Goal: Task Accomplishment & Management: Use online tool/utility

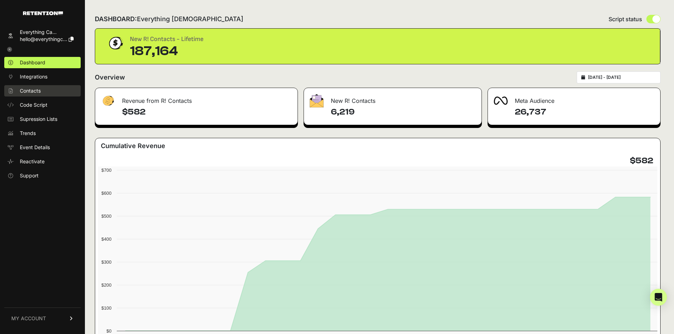
click at [35, 89] on span "Contacts" at bounding box center [30, 90] width 21 height 7
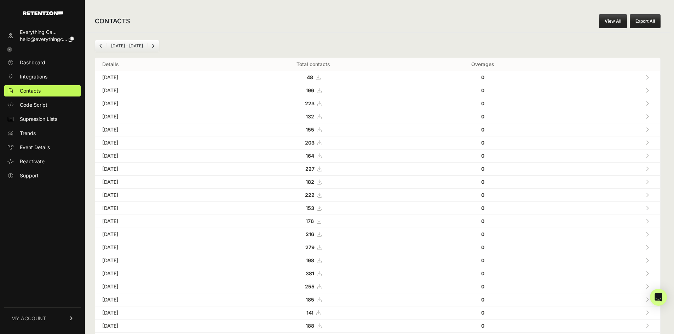
click at [620, 19] on link "View All" at bounding box center [613, 21] width 28 height 14
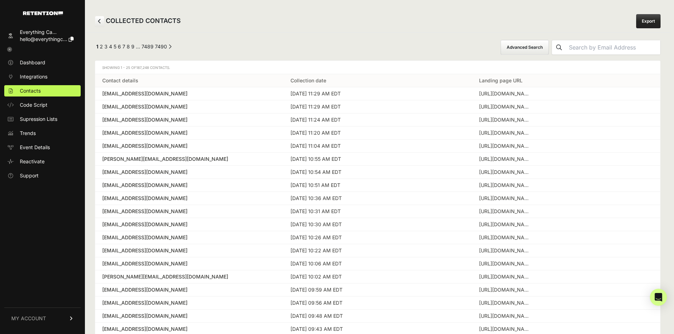
click at [549, 46] on button "Advanced Search" at bounding box center [525, 47] width 48 height 15
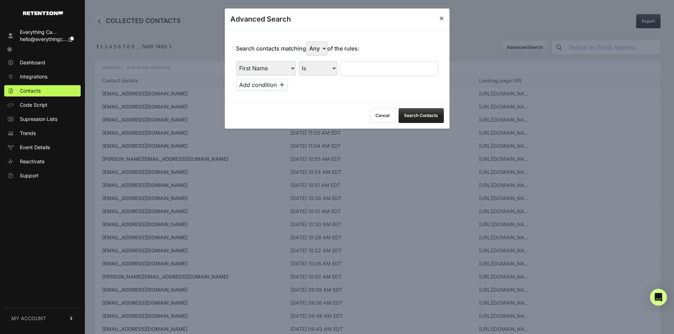
click at [283, 68] on select "First Name Last Name State City Email Email Domain Landing Domain Landing Page …" at bounding box center [266, 68] width 60 height 14
select select "landing_page_url"
click at [236, 61] on select "First Name Last Name State City Email Email Domain Landing Domain Landing Page …" at bounding box center [266, 68] width 60 height 14
click at [325, 65] on select "Is Is not Contains Starts with" at bounding box center [318, 68] width 39 height 14
select select "contains"
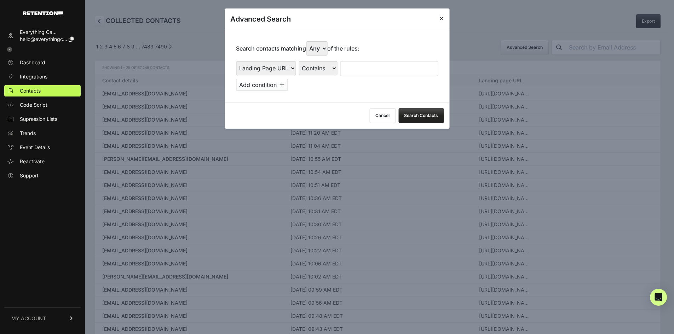
click at [299, 61] on select "Is Is not Contains Starts with" at bounding box center [318, 68] width 39 height 14
click at [374, 67] on input "text" at bounding box center [389, 68] width 98 height 15
type input "e"
type input "everysacredsunday"
click at [274, 86] on button "Add condition" at bounding box center [262, 85] width 52 height 12
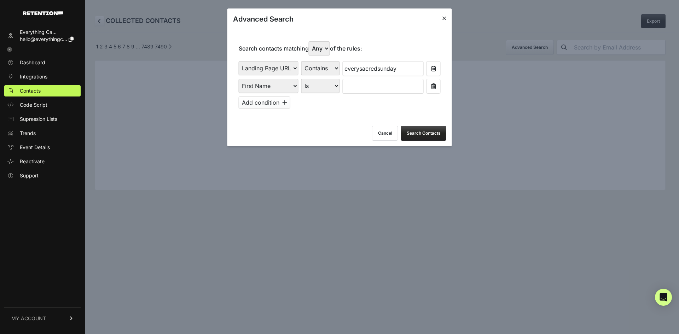
click at [283, 85] on select "First Name Last Name State City Email Email Domain Landing Domain Landing Page …" at bounding box center [269, 86] width 60 height 14
select select "file_date"
click at [239, 79] on select "First Name Last Name State City Email Email Domain Landing Domain Landing Page …" at bounding box center [269, 86] width 60 height 14
click at [329, 85] on select "Is on Is between" at bounding box center [321, 86] width 39 height 14
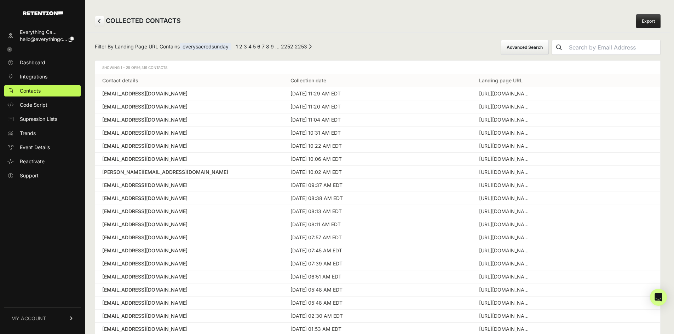
click at [533, 44] on button "Advanced Search" at bounding box center [525, 47] width 48 height 15
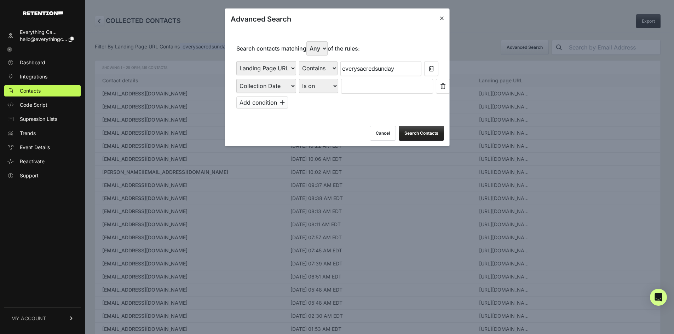
click at [325, 86] on select "Is on Is between" at bounding box center [318, 86] width 39 height 14
select select "is_between"
click at [299, 79] on select "Is on Is between" at bounding box center [318, 86] width 39 height 14
click at [363, 91] on input "text" at bounding box center [360, 86] width 38 height 15
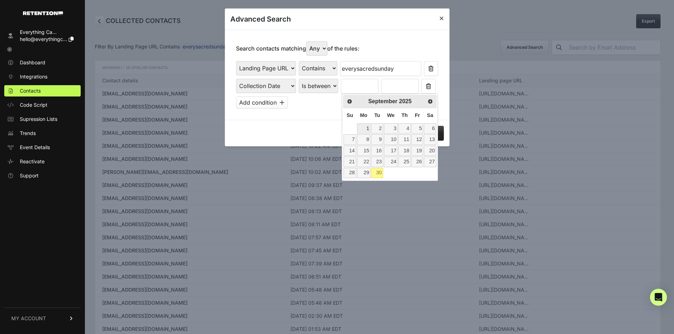
click at [367, 129] on link "1" at bounding box center [364, 129] width 14 height 10
type input "[DATE]"
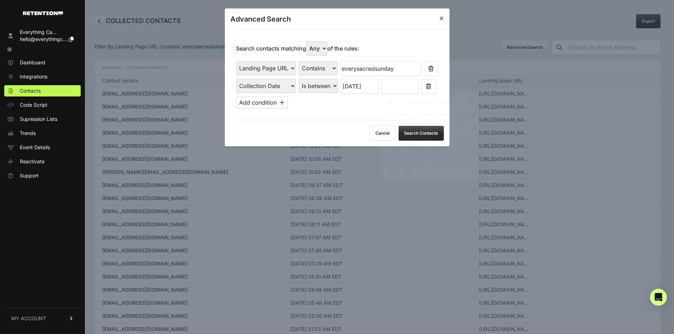
click at [403, 84] on input "text" at bounding box center [400, 86] width 38 height 15
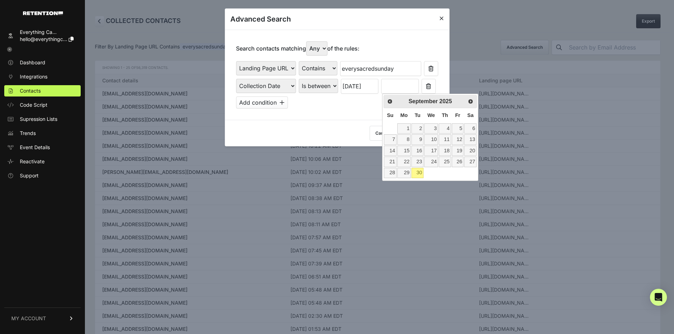
click at [417, 171] on link "30" at bounding box center [418, 173] width 12 height 10
type input "[DATE]"
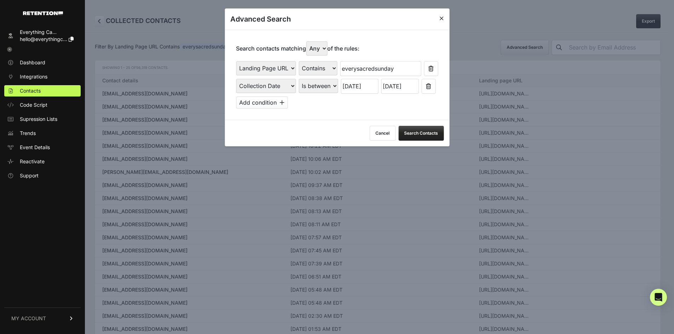
click at [418, 133] on button "Search Contacts" at bounding box center [420, 133] width 45 height 15
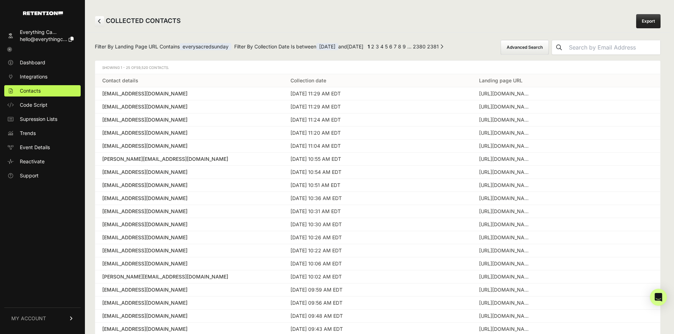
click at [542, 51] on button "Advanced Search" at bounding box center [525, 47] width 48 height 15
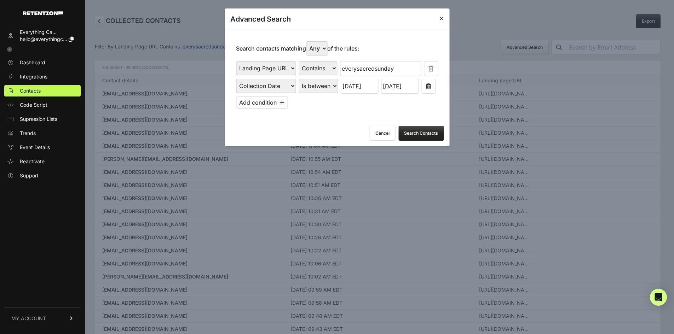
click at [323, 46] on select "Any All" at bounding box center [316, 48] width 21 height 14
select select "true"
click at [308, 41] on select "Any All" at bounding box center [316, 48] width 21 height 14
click at [420, 130] on button "Search Contacts" at bounding box center [420, 133] width 45 height 15
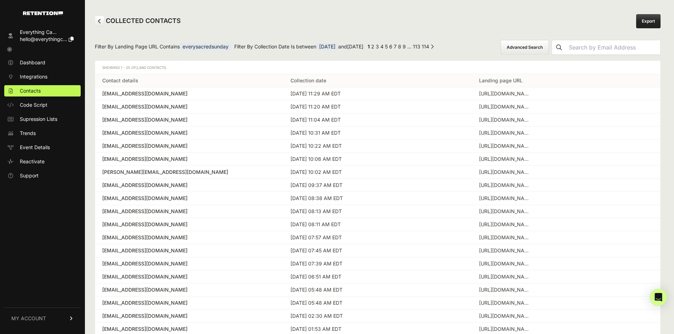
click at [661, 21] on link "Export" at bounding box center [648, 21] width 24 height 14
